Goal: Information Seeking & Learning: Understand process/instructions

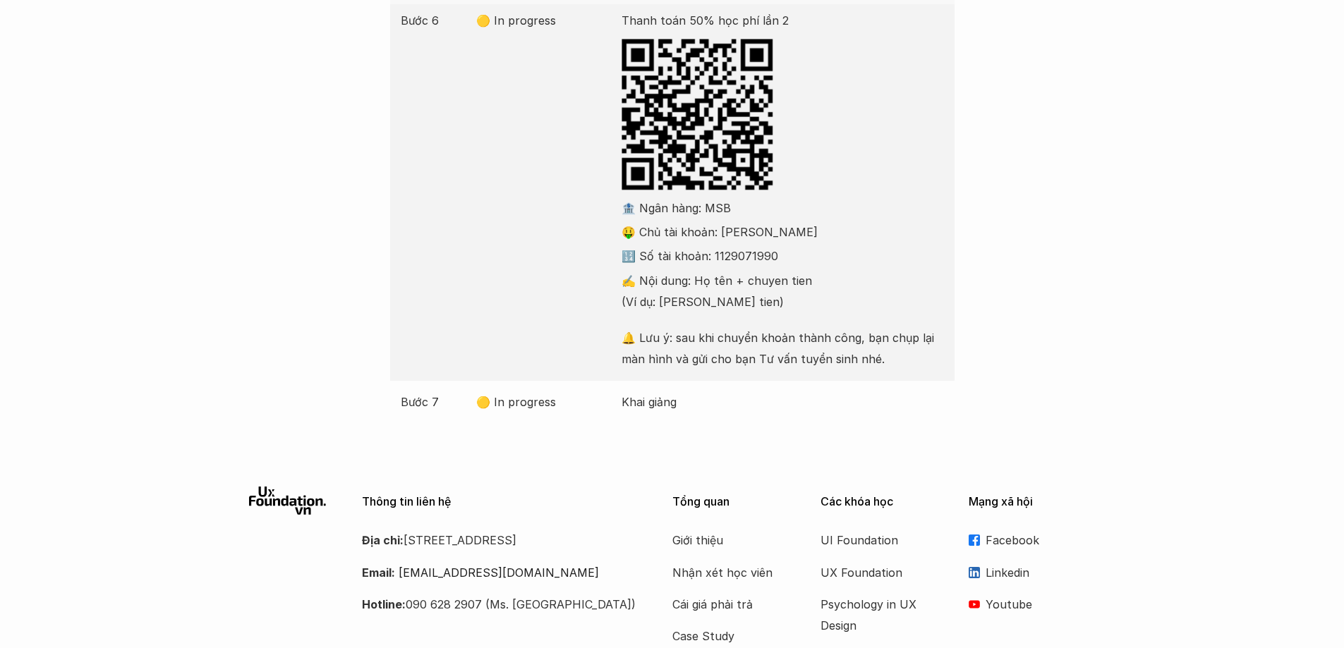
scroll to position [423, 0]
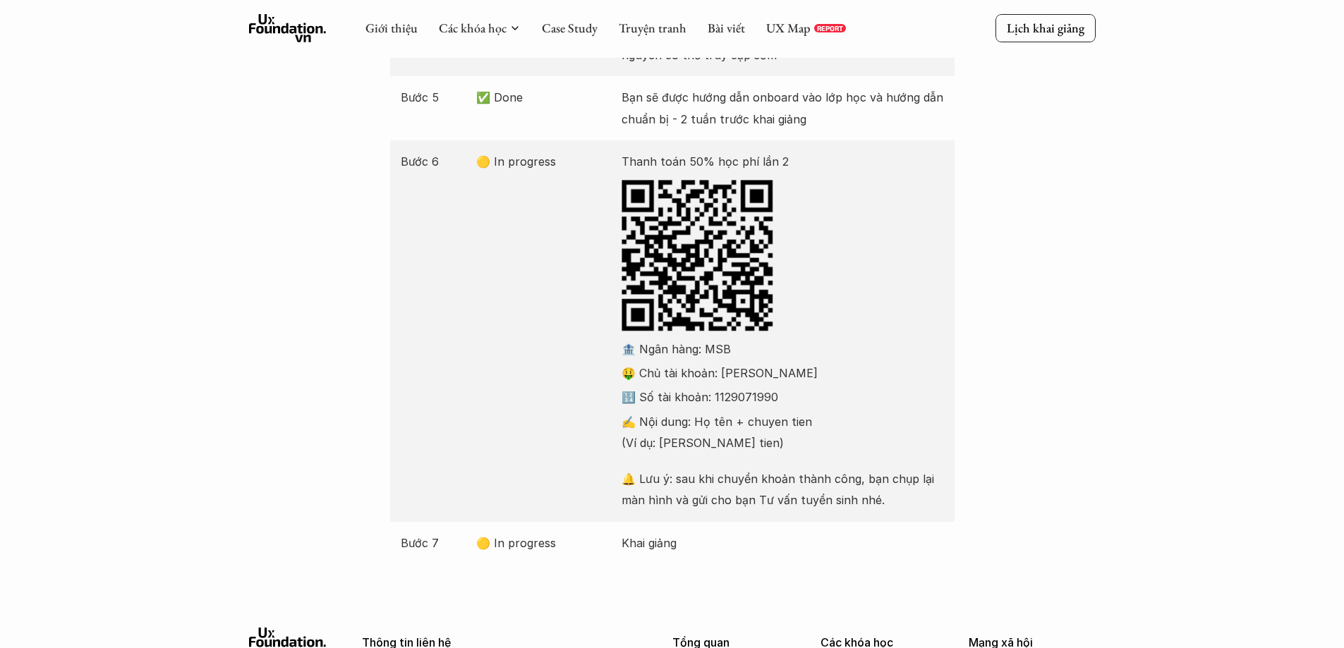
click at [482, 437] on div "Bước 6 🟡 In progress Thanh toán 50% học phí lần 2 🏦 Ngân hàng: MSB 🤑 Chủ tài kh…" at bounding box center [672, 330] width 564 height 381
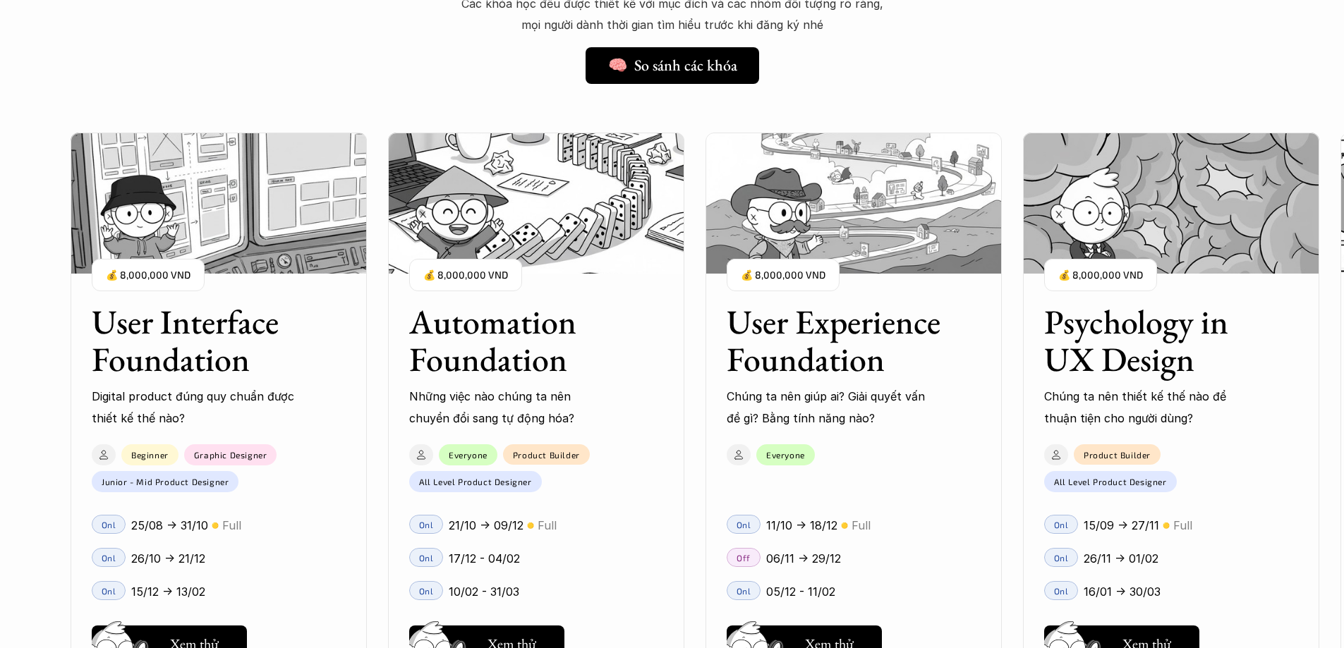
scroll to position [1270, 0]
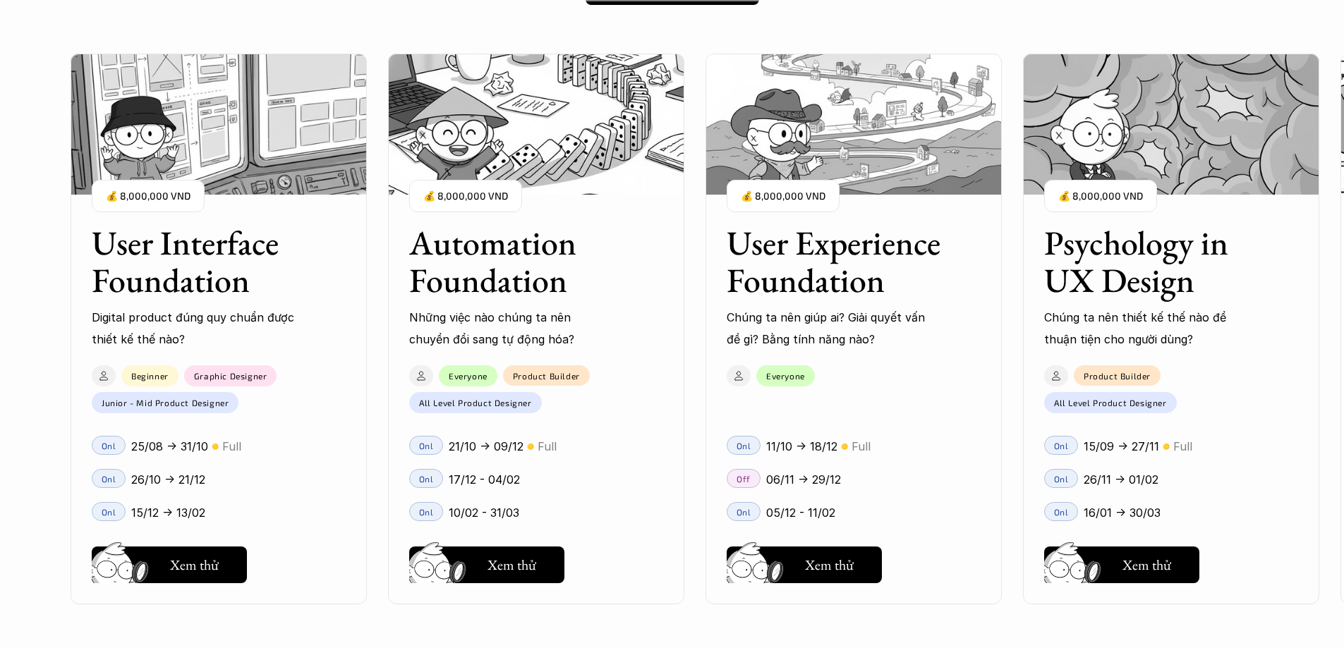
click at [488, 285] on h3 "Automation Foundation" at bounding box center [518, 261] width 219 height 75
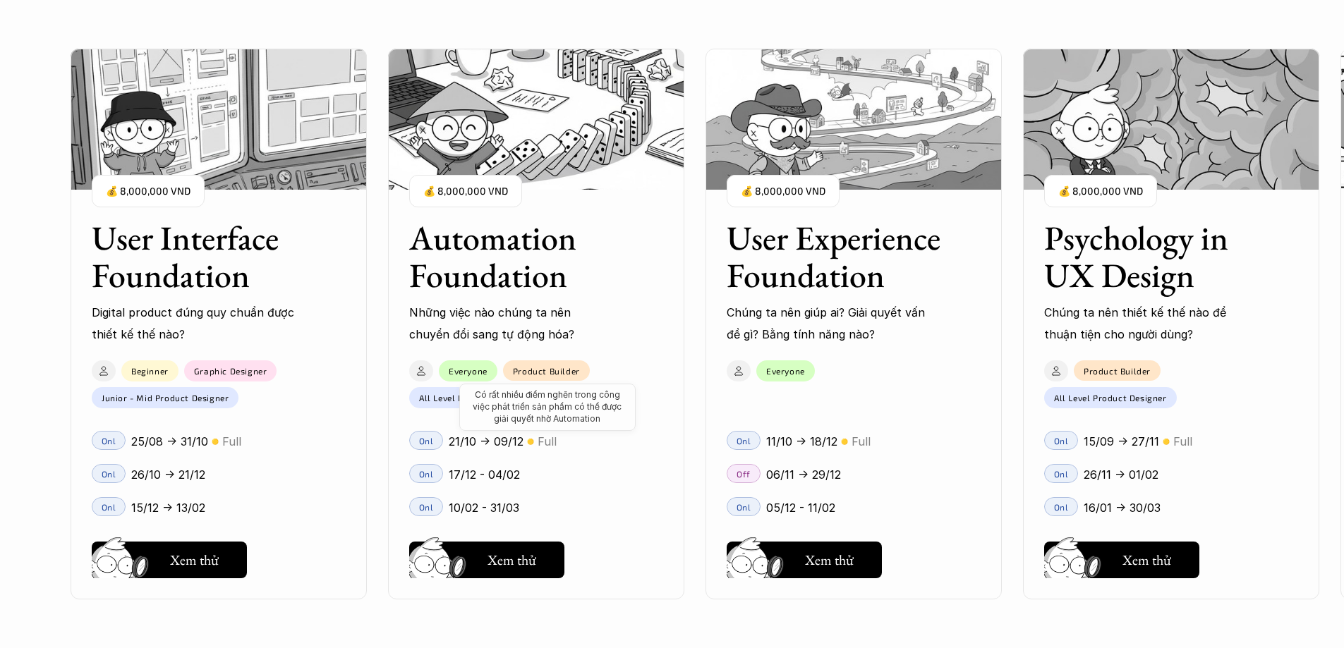
scroll to position [1340, 0]
click at [520, 564] on h5 "Xem thử" at bounding box center [511, 564] width 49 height 20
